Goal: Navigation & Orientation: Find specific page/section

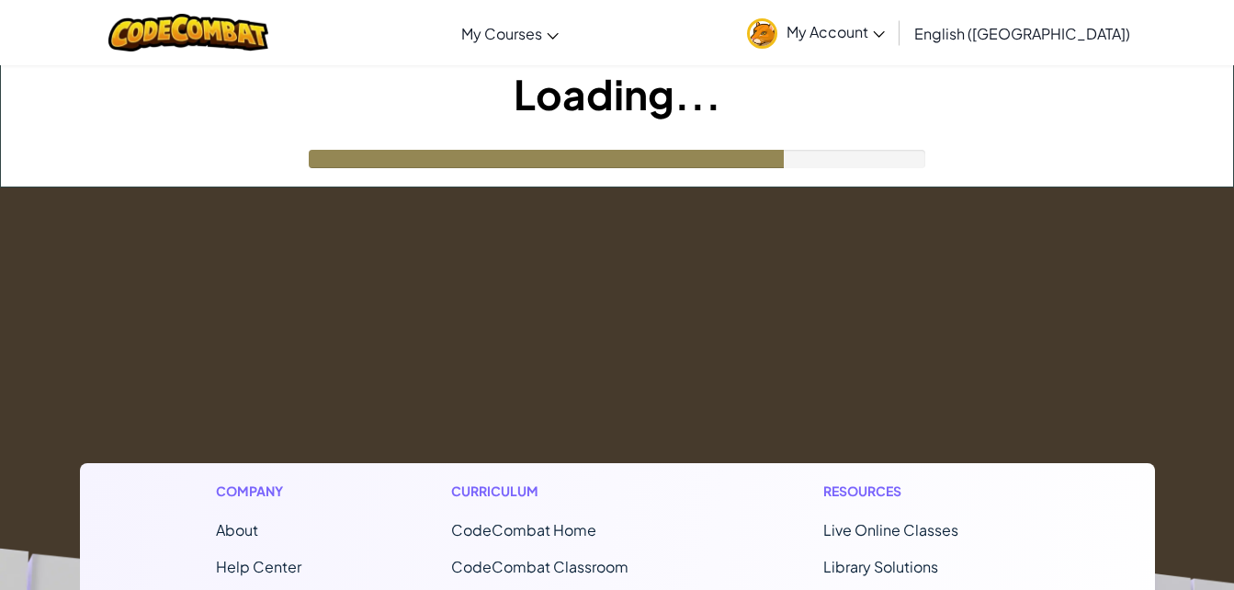
click at [264, 495] on h1 "Company" at bounding box center [258, 490] width 85 height 19
click at [1200, 23] on div "Toggle navigation My Courses CodeCombat Classroom Ozaria Classroom AI League Es…" at bounding box center [616, 32] width 1243 height 65
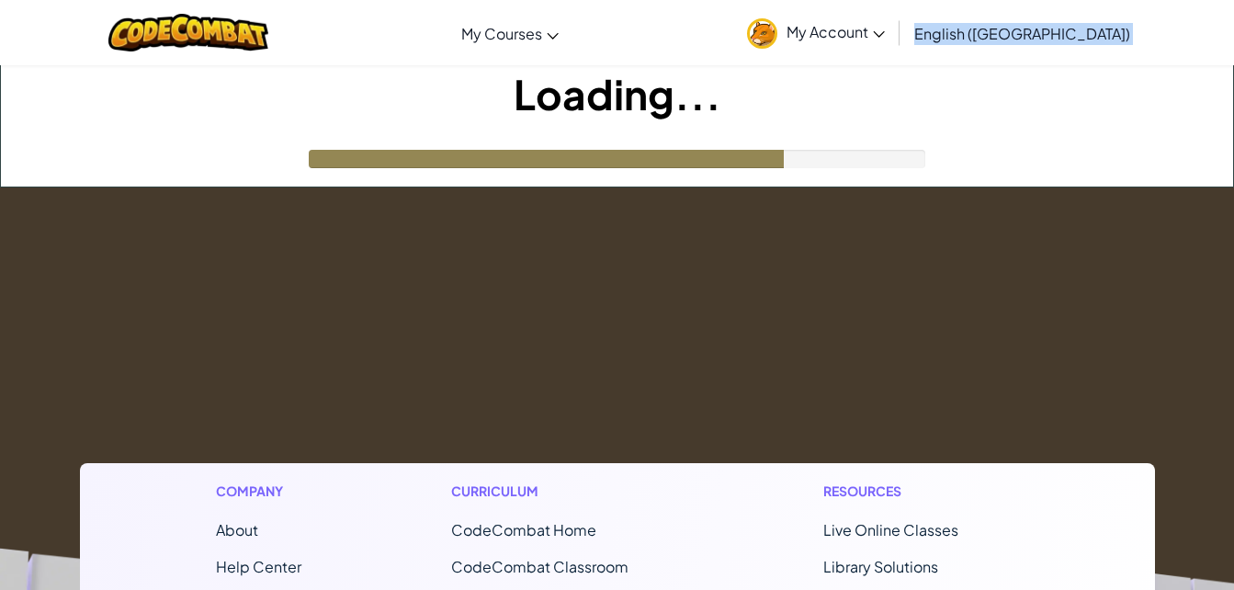
click at [1200, 23] on div "Toggle navigation My Courses CodeCombat Classroom Ozaria Classroom AI League Es…" at bounding box center [616, 32] width 1243 height 65
